Goal: Find specific page/section: Find specific page/section

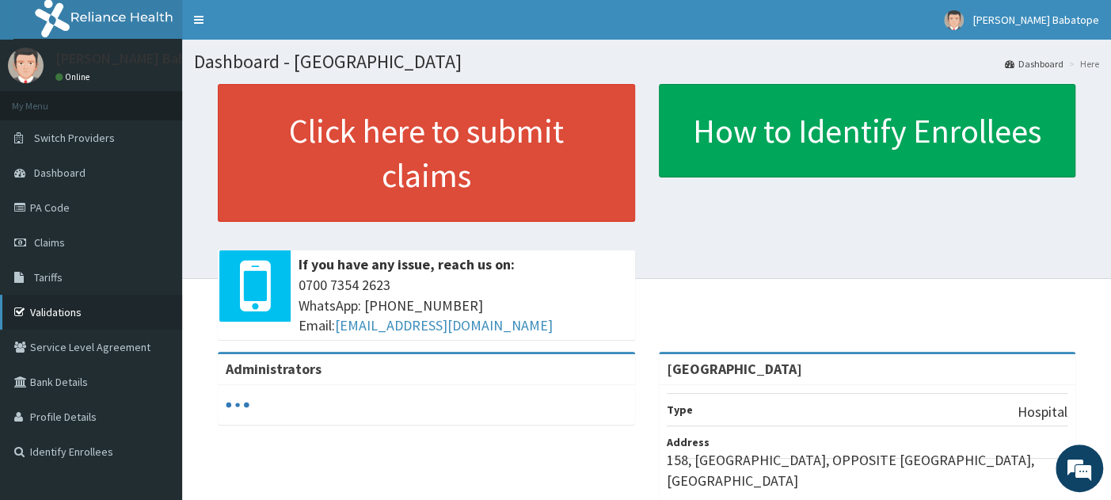
click at [70, 318] on link "Validations" at bounding box center [91, 312] width 182 height 35
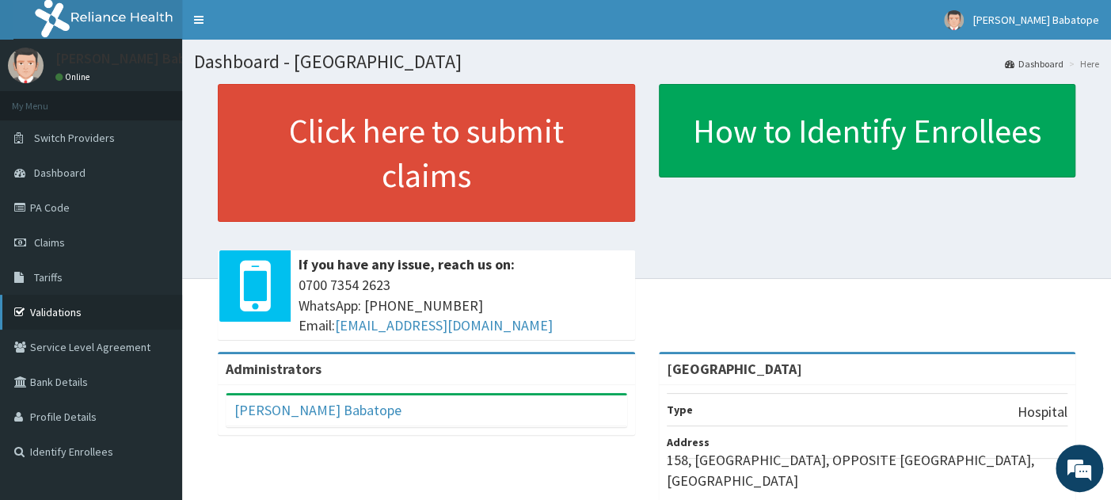
click at [58, 302] on link "Validations" at bounding box center [91, 312] width 182 height 35
